Goal: Task Accomplishment & Management: Use online tool/utility

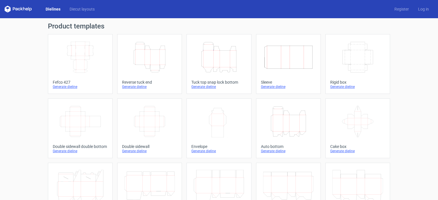
click at [222, 78] on link "Height Depth Width Tuck top snap lock bottom Generate dieline" at bounding box center [218, 64] width 65 height 60
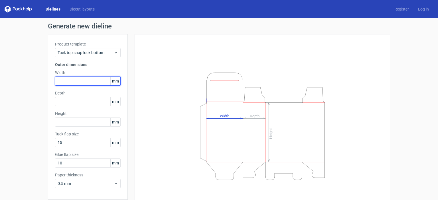
click at [90, 85] on input "text" at bounding box center [88, 81] width 66 height 9
type input "285"
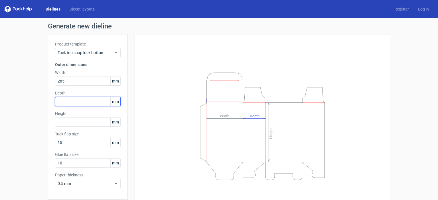
click at [81, 98] on input "text" at bounding box center [88, 101] width 66 height 9
type input "85"
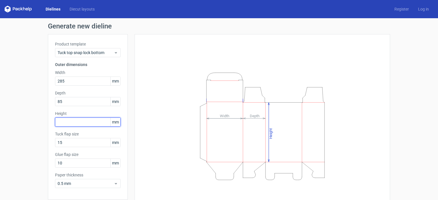
click at [76, 121] on input "text" at bounding box center [88, 122] width 66 height 9
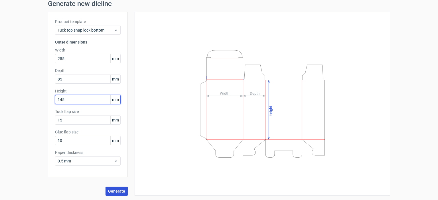
type input "145"
click at [113, 187] on button "Generate" at bounding box center [116, 191] width 22 height 9
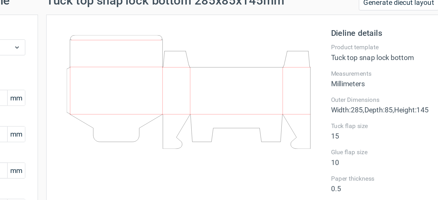
scroll to position [3, 0]
